Goal: Transaction & Acquisition: Purchase product/service

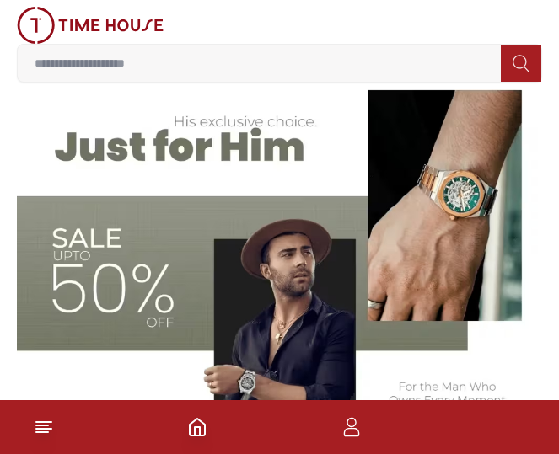
scroll to position [590, 0]
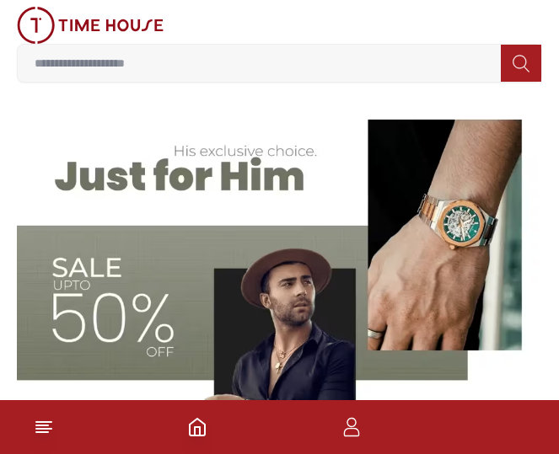
click at [221, 189] on img at bounding box center [279, 281] width 525 height 366
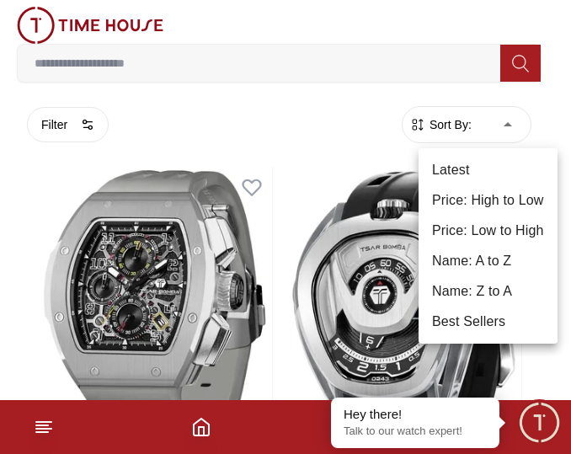
click at [500, 233] on li "Price: Low to High" at bounding box center [488, 231] width 139 height 30
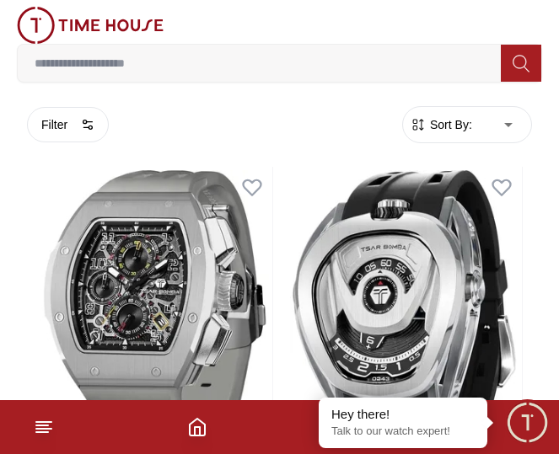
type input "*"
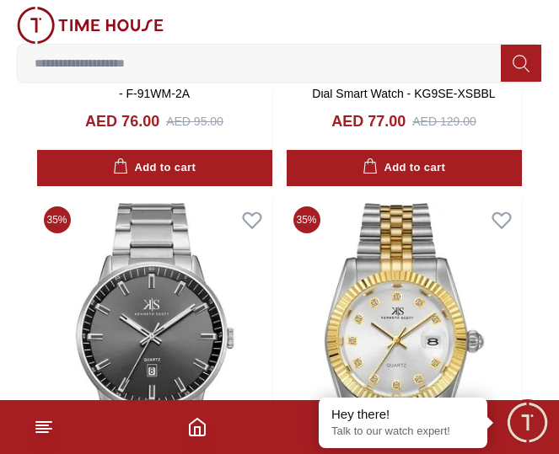
scroll to position [4408, 0]
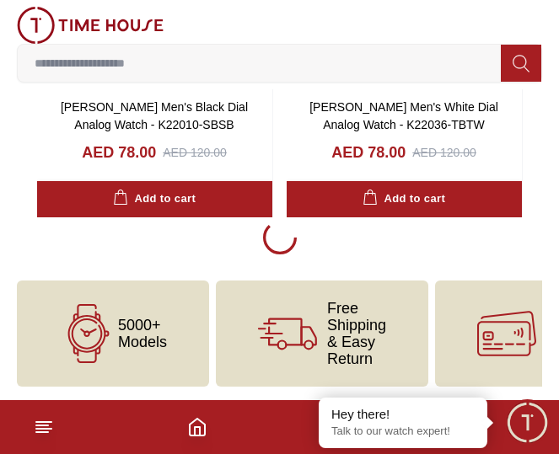
scroll to position [4408, 0]
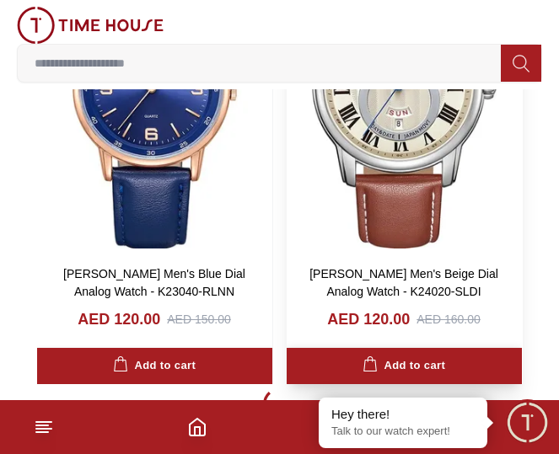
scroll to position [22265, 0]
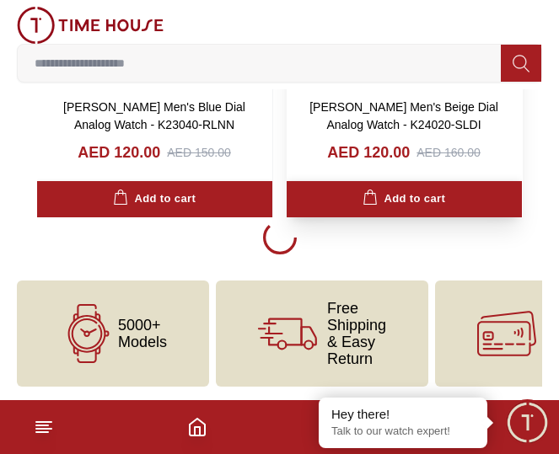
scroll to position [22265, 0]
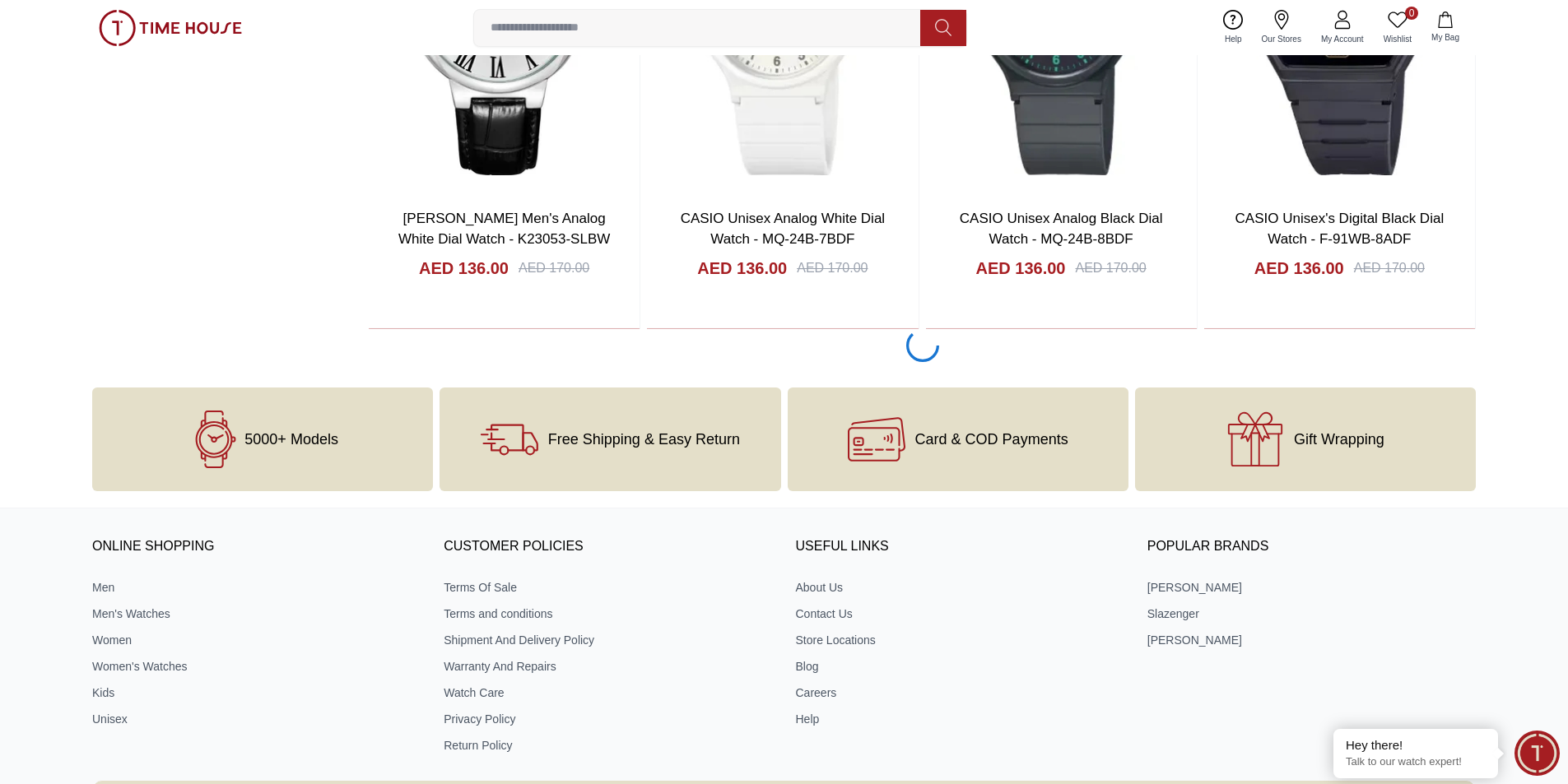
scroll to position [17003, 0]
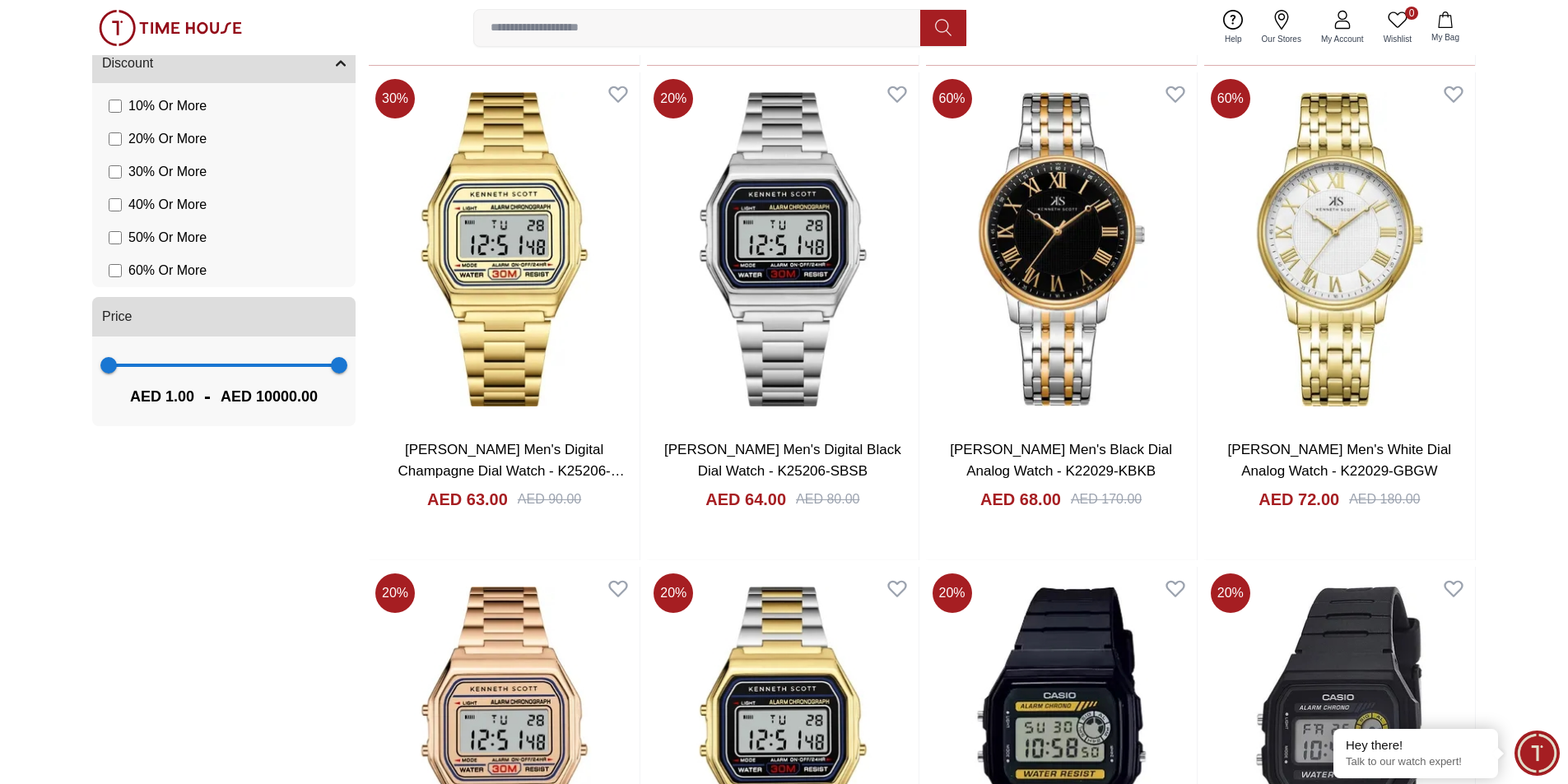
scroll to position [1151, 0]
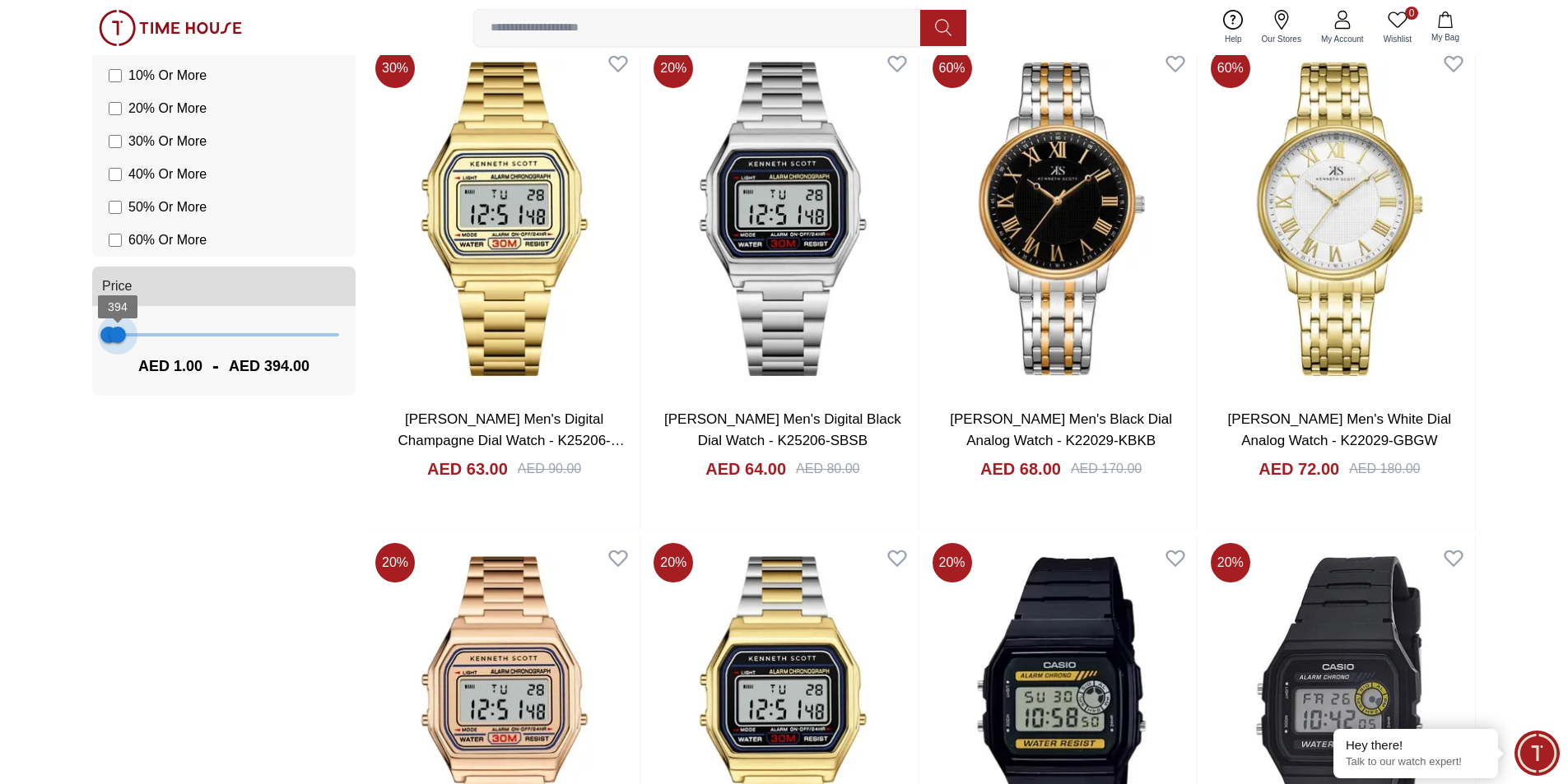
type input "***"
drag, startPoint x: 331, startPoint y: 337, endPoint x: 117, endPoint y: 353, distance: 214.6
click at [117, 353] on div "1 394 AED 1.00 - AED 394.00" at bounding box center [224, 351] width 264 height 90
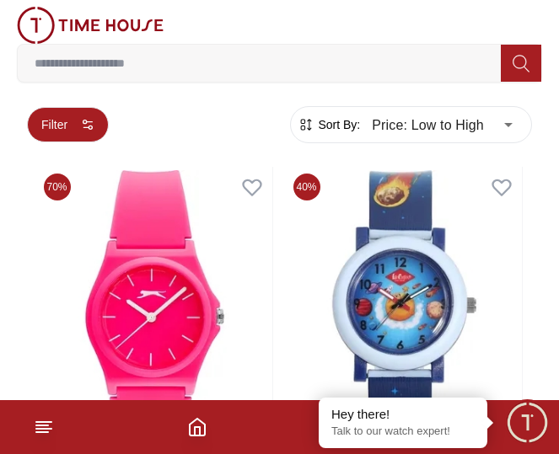
click at [80, 124] on button "Filter" at bounding box center [68, 124] width 82 height 35
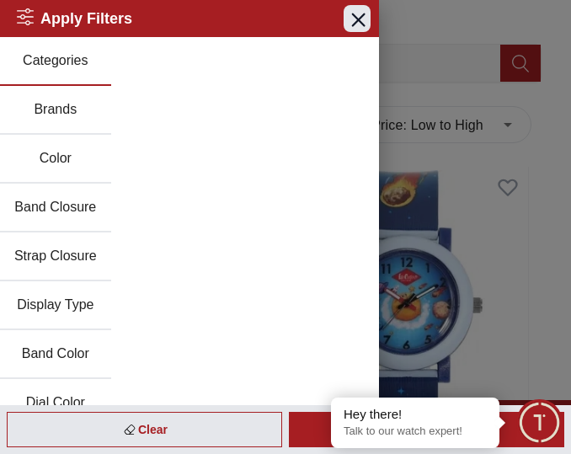
click at [352, 25] on icon "button" at bounding box center [358, 19] width 12 height 12
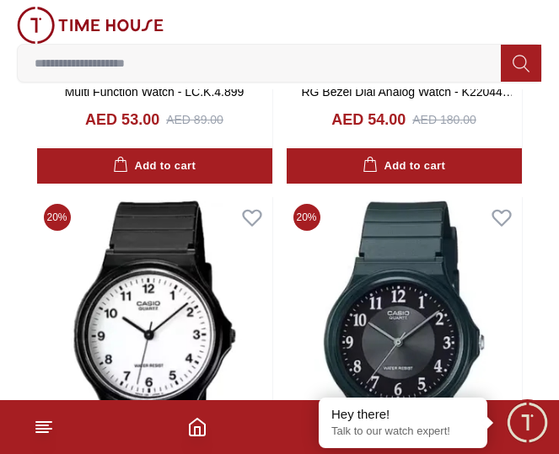
scroll to position [1432, 0]
